Goal: Task Accomplishment & Management: Use online tool/utility

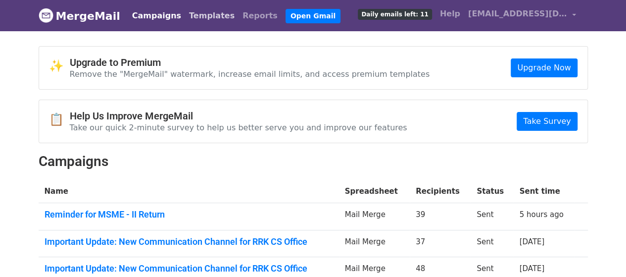
click at [188, 15] on link "Templates" at bounding box center [211, 16] width 53 height 20
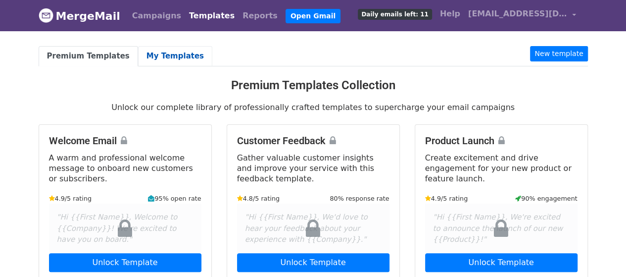
click at [163, 52] on link "My Templates" at bounding box center [175, 56] width 74 height 20
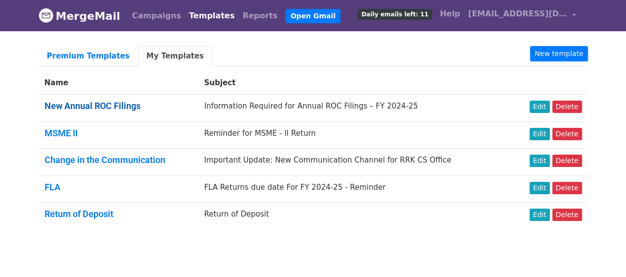
click at [117, 103] on link "New Annual ROC Filings" at bounding box center [93, 105] width 96 height 10
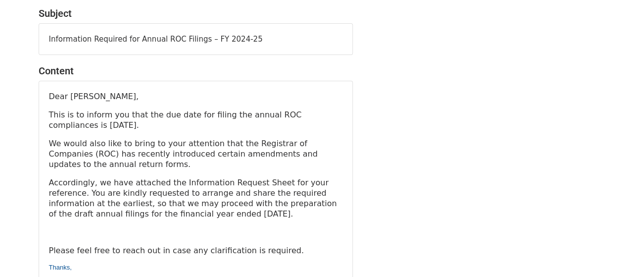
scroll to position [99, 0]
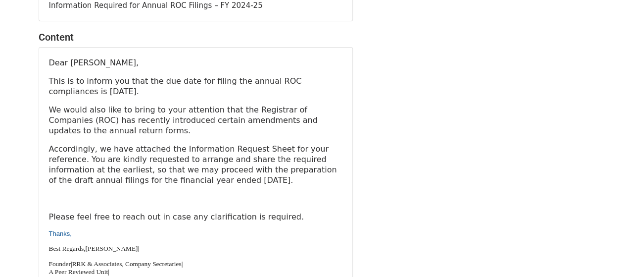
drag, startPoint x: 155, startPoint y: 80, endPoint x: 270, endPoint y: 120, distance: 122.1
click at [258, 92] on p "This is to inform you that the due date for filing the annual ROC compliances i…" at bounding box center [195, 86] width 293 height 21
click at [270, 122] on p "We would also like to bring to your attention that the Registrar of Companies (…" at bounding box center [195, 119] width 293 height 31
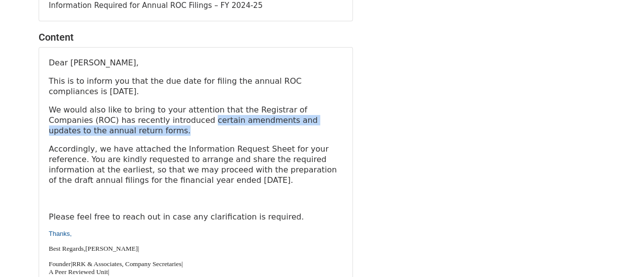
drag, startPoint x: 133, startPoint y: 117, endPoint x: 274, endPoint y: 162, distance: 148.3
click at [291, 133] on p "We would also like to bring to your attention that the Registrar of Companies (…" at bounding box center [195, 119] width 293 height 31
click at [277, 162] on p "Accordingly, we have attached the Information Request Sheet for your reference.…" at bounding box center [195, 164] width 293 height 42
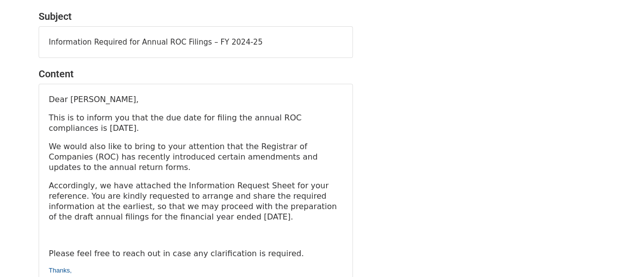
scroll to position [49, 0]
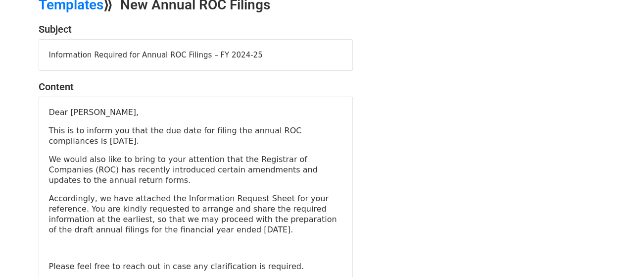
click at [326, 128] on p "This is to inform you that the due date for filing the annual ROC compliances i…" at bounding box center [195, 135] width 293 height 21
click at [326, 130] on p "This is to inform you that the due date for filing the annual ROC compliances i…" at bounding box center [195, 135] width 293 height 21
click at [324, 129] on p "This is to inform you that the due date for filing the annual ROC compliances i…" at bounding box center [195, 135] width 293 height 21
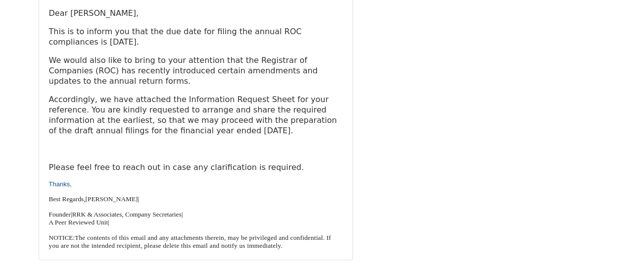
scroll to position [0, 0]
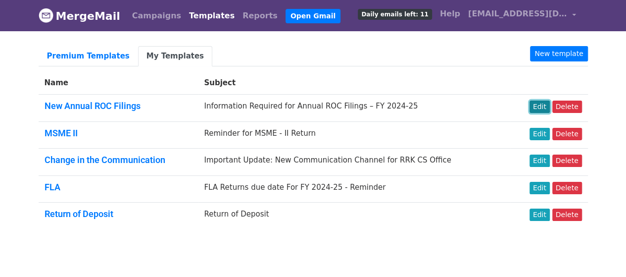
click at [546, 105] on link "Edit" at bounding box center [539, 106] width 20 height 12
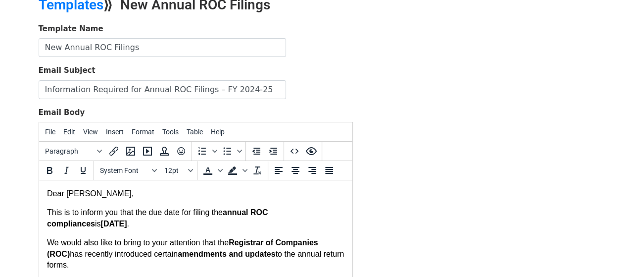
click at [323, 213] on p "This is to inform you that the due date for filing the annual ROC compliances i…" at bounding box center [195, 218] width 297 height 22
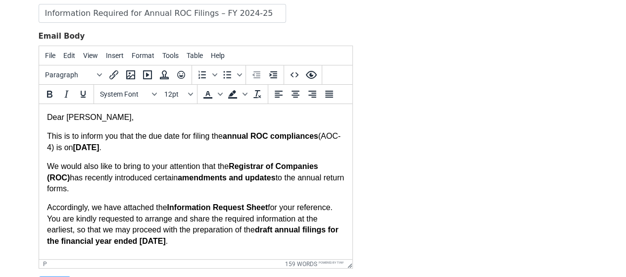
scroll to position [148, 0]
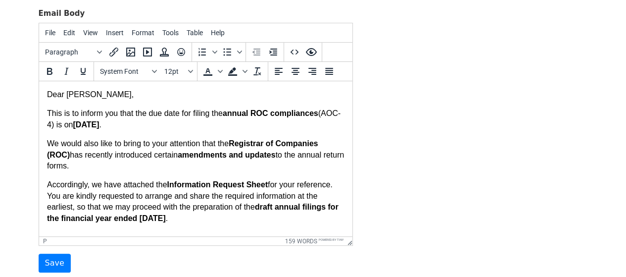
click at [185, 148] on p "We would also like to bring to your attention that the Registrar of Companies (…" at bounding box center [195, 154] width 297 height 33
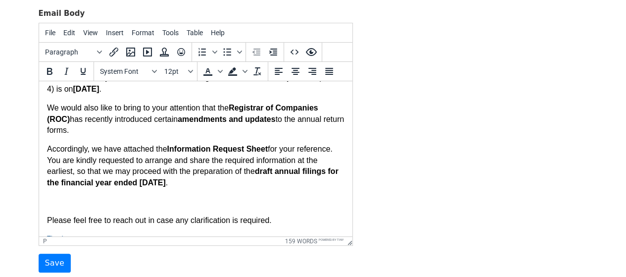
scroll to position [49, 0]
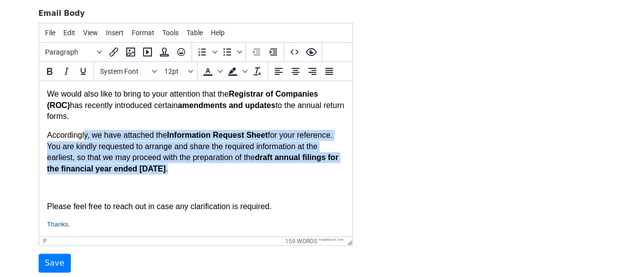
drag, startPoint x: 83, startPoint y: 136, endPoint x: 316, endPoint y: 167, distance: 235.2
click at [316, 167] on p "Accordingly, we have attached the Information Request Sheet for your reference.…" at bounding box center [195, 152] width 297 height 45
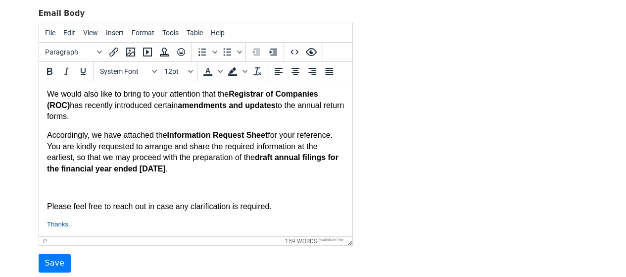
click at [283, 194] on body "Dear [PERSON_NAME], This is to inform you that the due date for filing the annu…" at bounding box center [195, 169] width 297 height 258
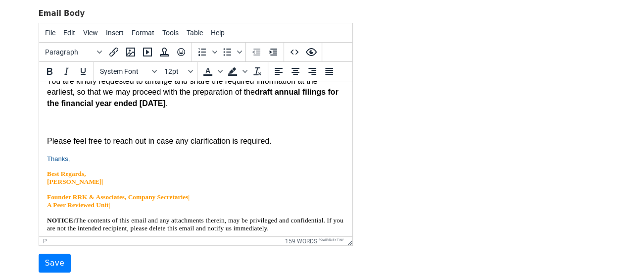
scroll to position [124, 0]
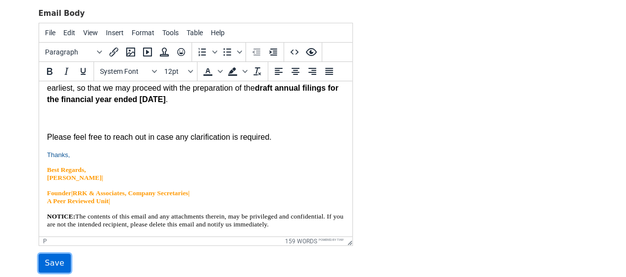
click at [48, 256] on input "Save" at bounding box center [55, 262] width 32 height 19
